Goal: Navigation & Orientation: Find specific page/section

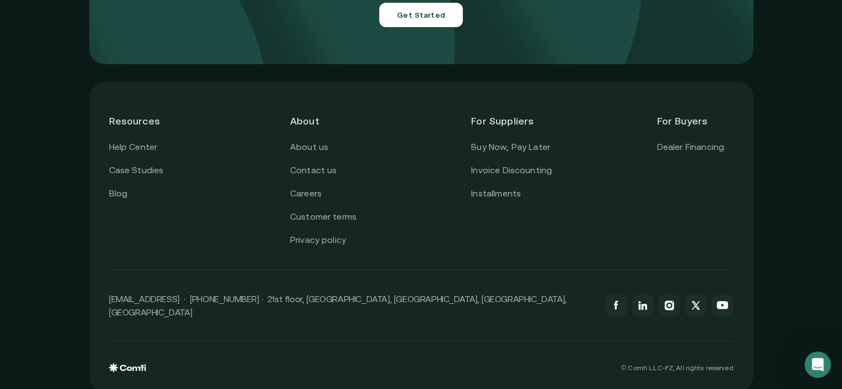
scroll to position [3986, 0]
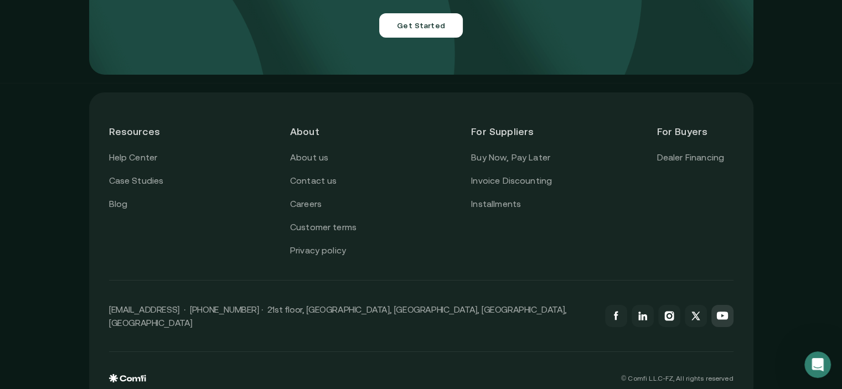
click at [726, 309] on icon at bounding box center [721, 315] width 13 height 13
click at [310, 150] on link "About us" at bounding box center [309, 157] width 38 height 14
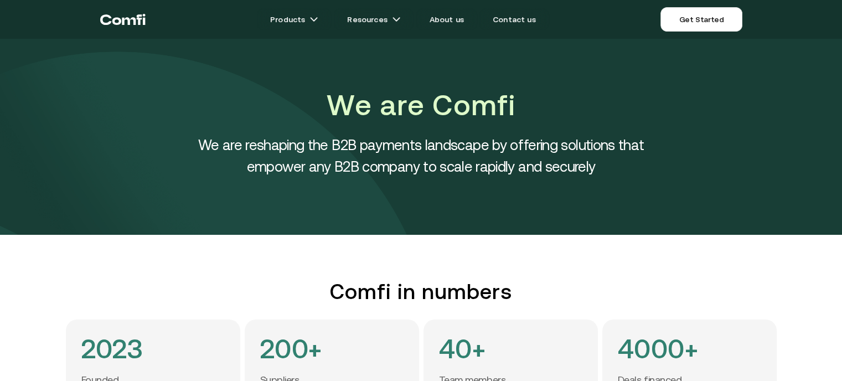
click at [127, 19] on icon "Return to the top of the Comfi home page" at bounding box center [129, 21] width 14 height 8
